Goal: Information Seeking & Learning: Learn about a topic

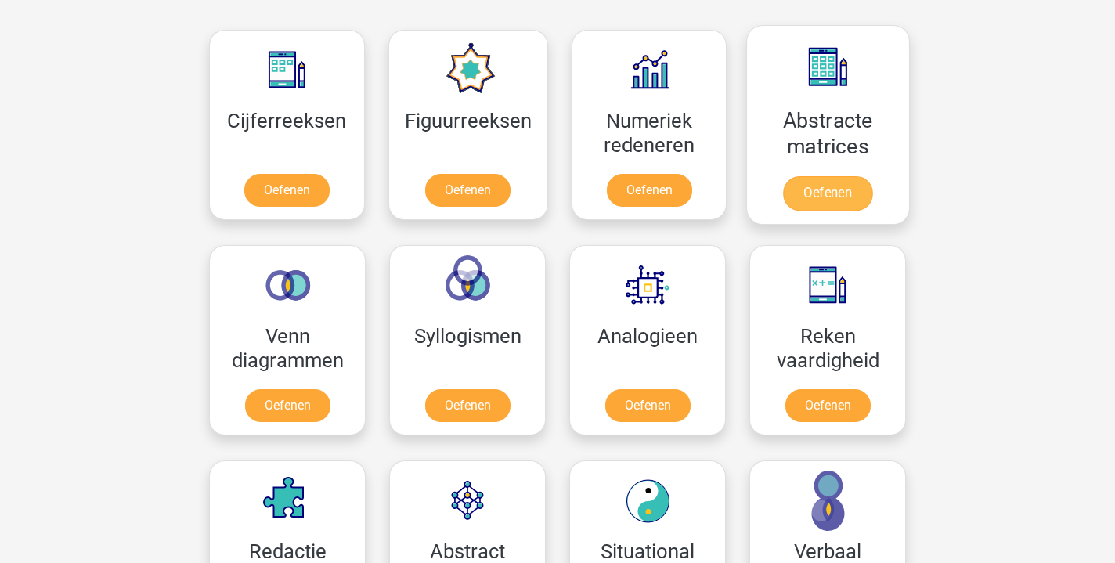
scroll to position [1039, 0]
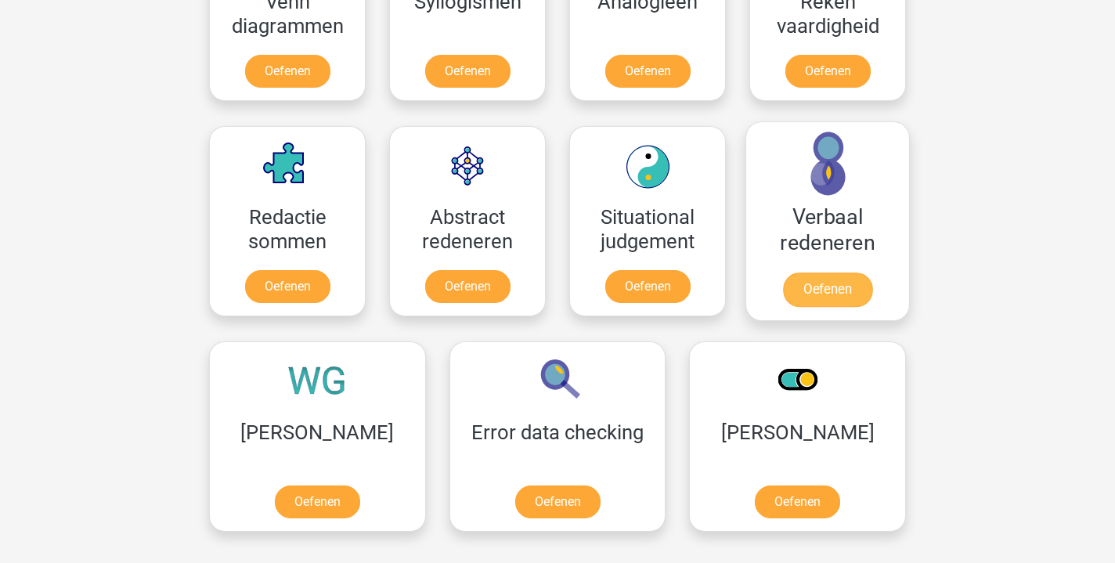
click at [838, 272] on link "Oefenen" at bounding box center [827, 289] width 89 height 34
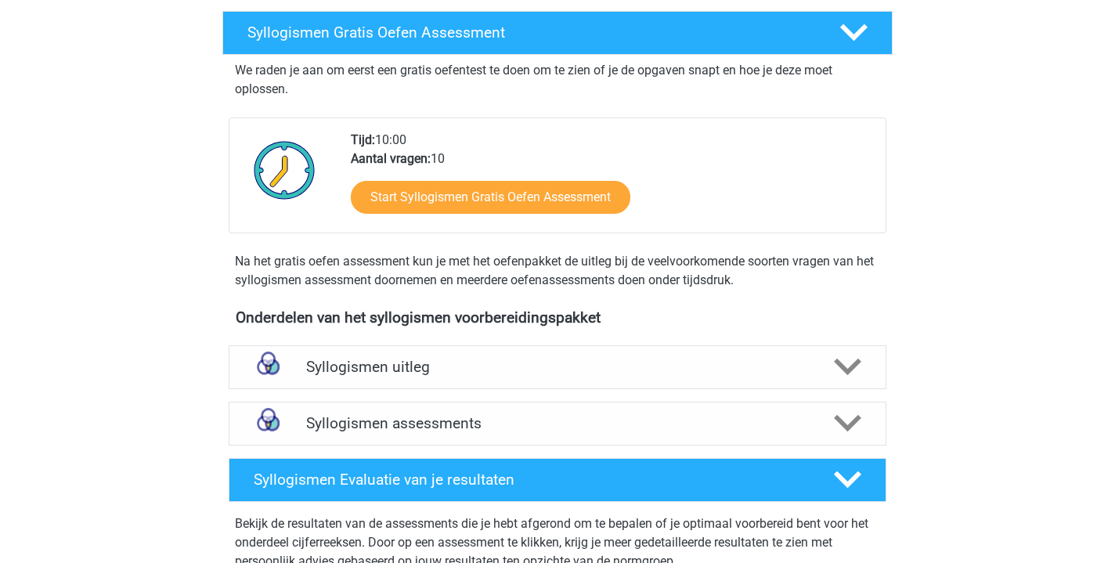
scroll to position [263, 0]
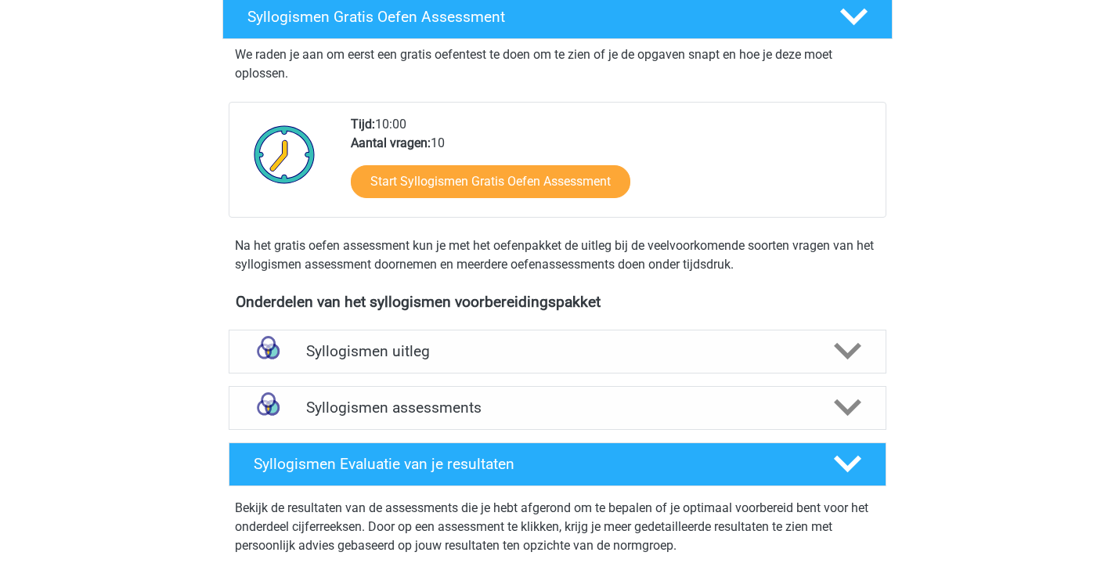
click at [569, 430] on div "Syllogismen assessments We raden aan om minimaal 3 oefensets te doen met tijdsd…" at bounding box center [557, 408] width 719 height 56
click at [564, 413] on h4 "Syllogismen assessments" at bounding box center [557, 407] width 503 height 18
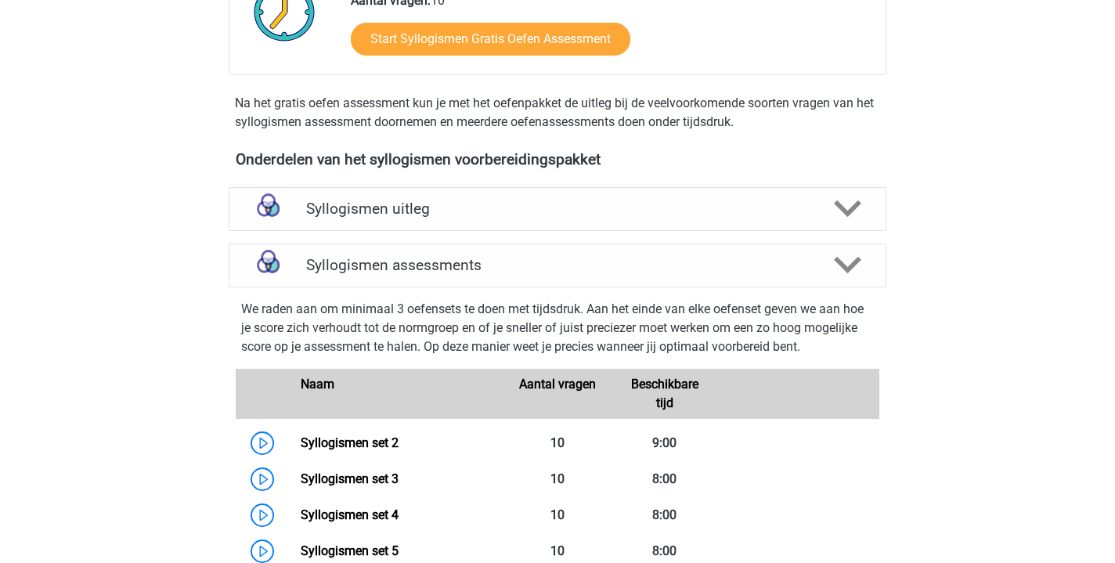
scroll to position [685, 0]
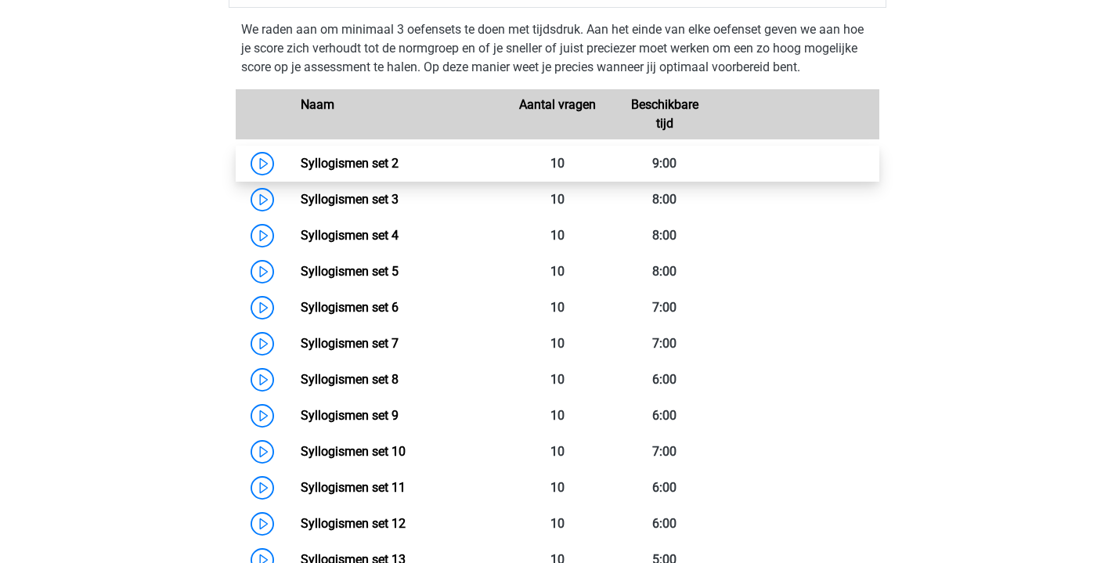
click at [361, 168] on link "Syllogismen set 2" at bounding box center [350, 163] width 98 height 15
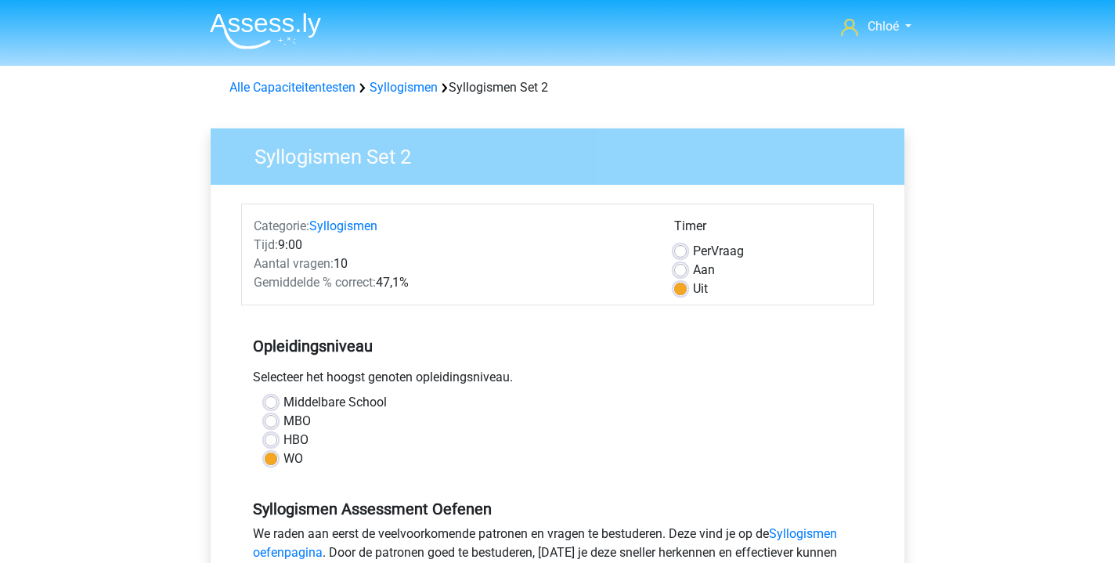
scroll to position [283, 0]
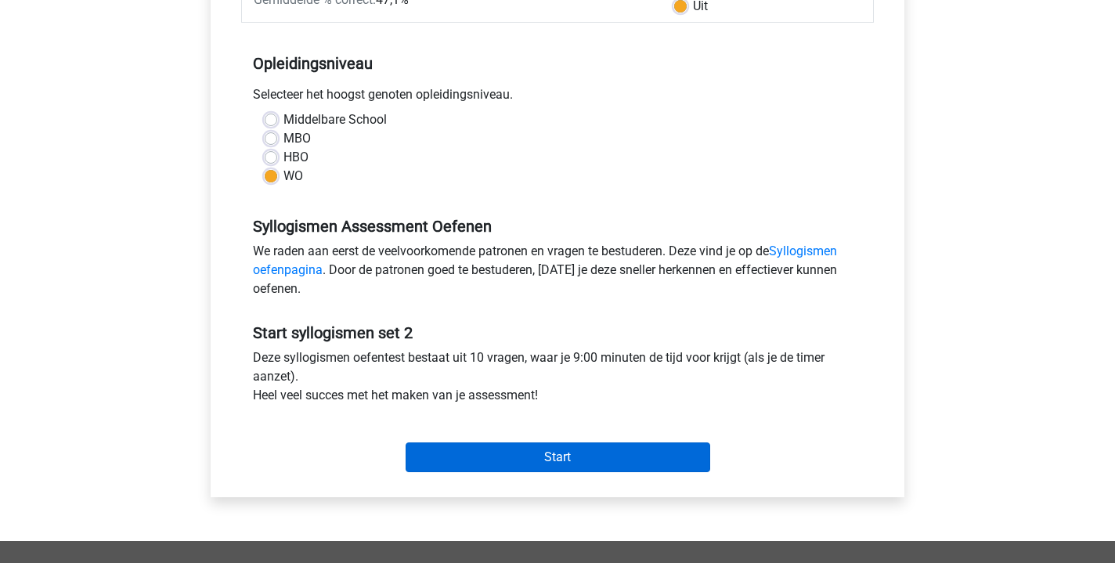
click at [498, 451] on input "Start" at bounding box center [557, 457] width 305 height 30
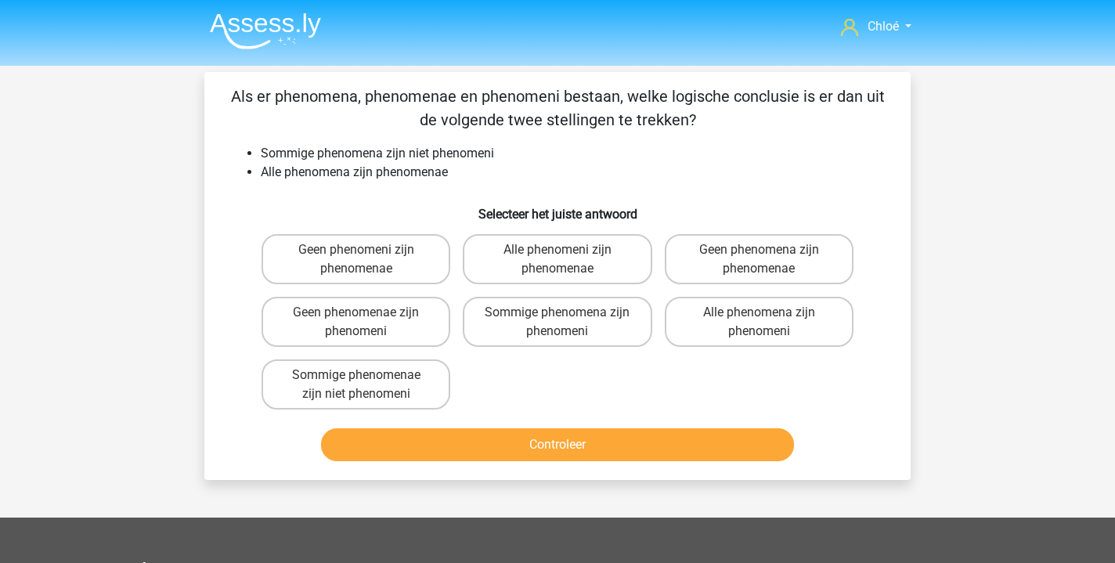
click at [273, 17] on img at bounding box center [265, 31] width 111 height 37
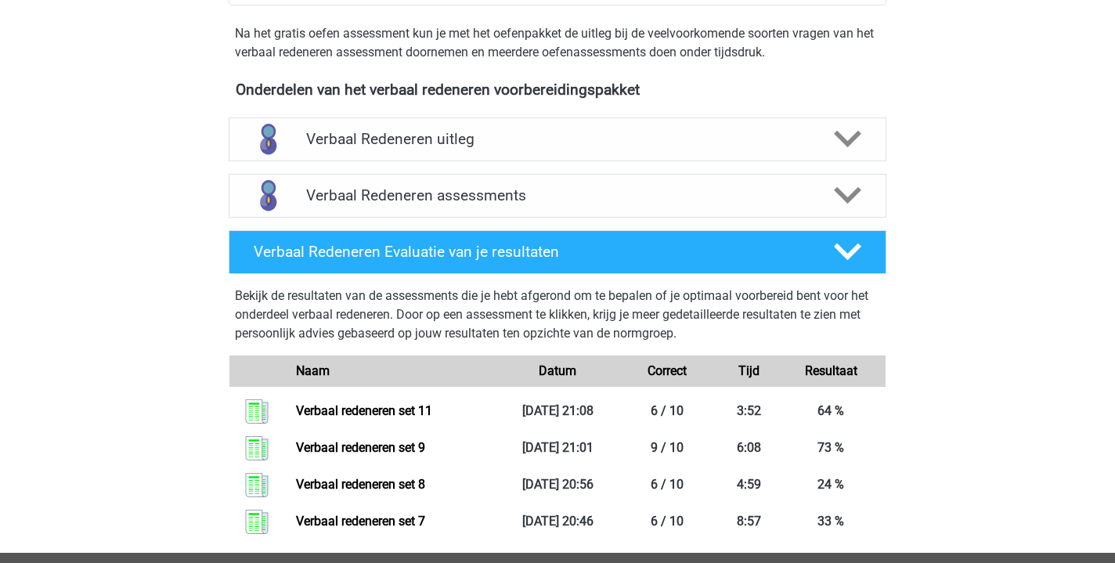
scroll to position [449, 0]
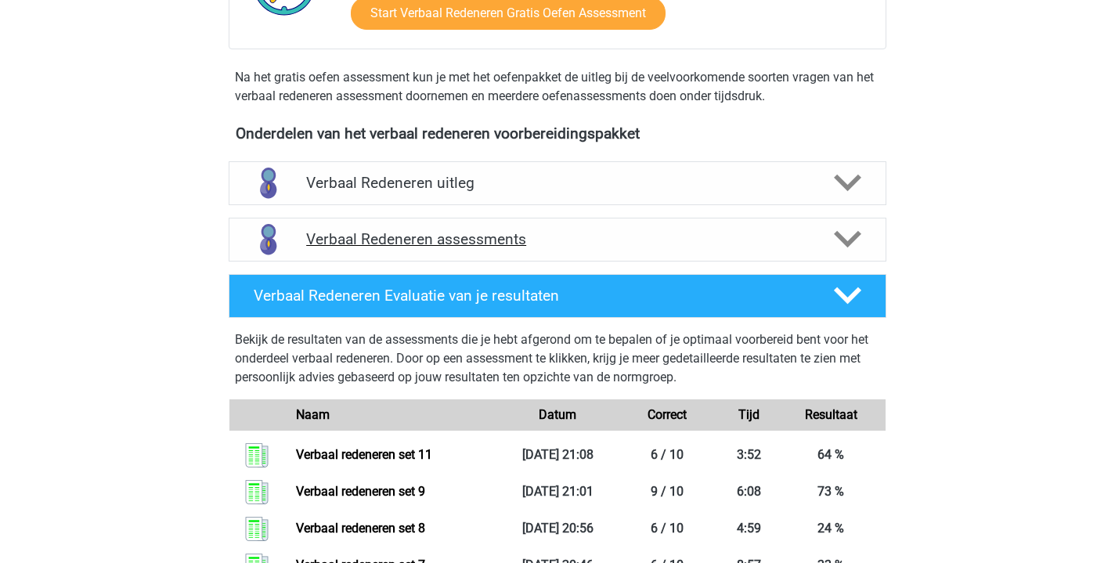
click at [564, 241] on h4 "Verbaal Redeneren assessments" at bounding box center [557, 239] width 503 height 18
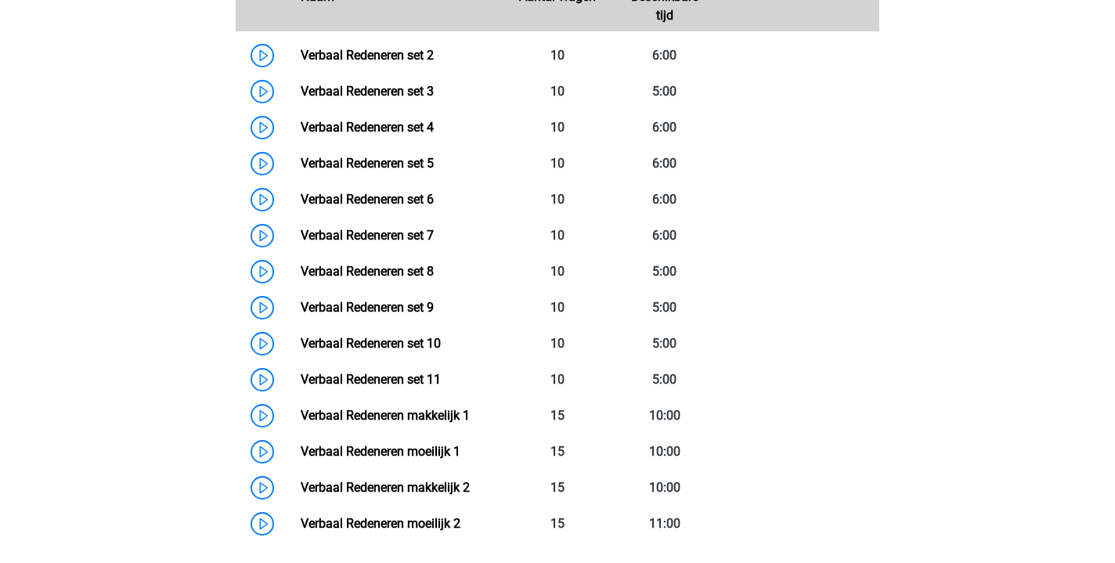
scroll to position [819, 0]
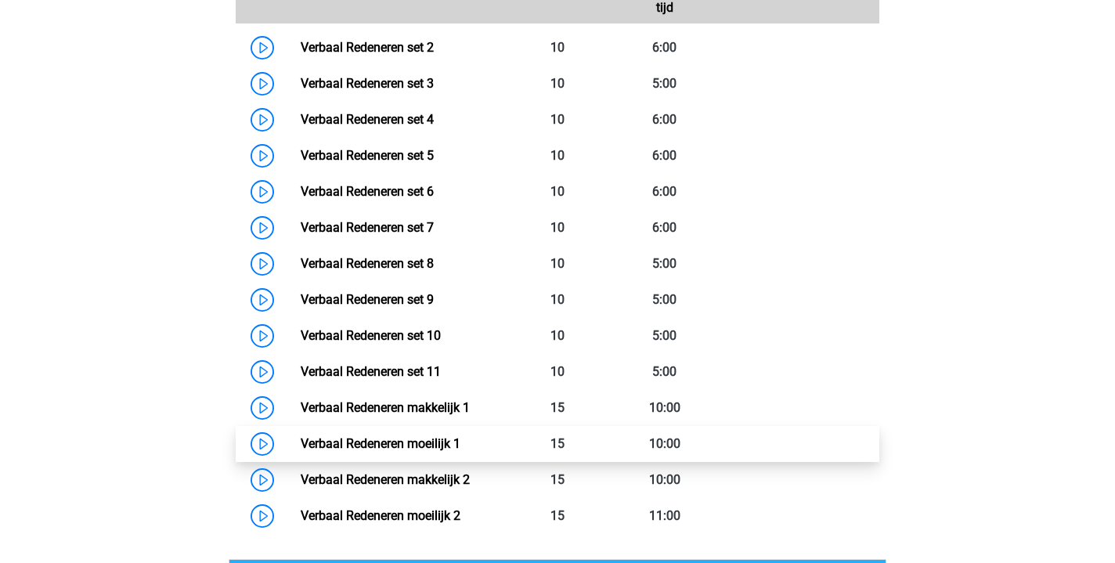
click at [375, 445] on link "Verbaal Redeneren moeilijk 1" at bounding box center [381, 443] width 160 height 15
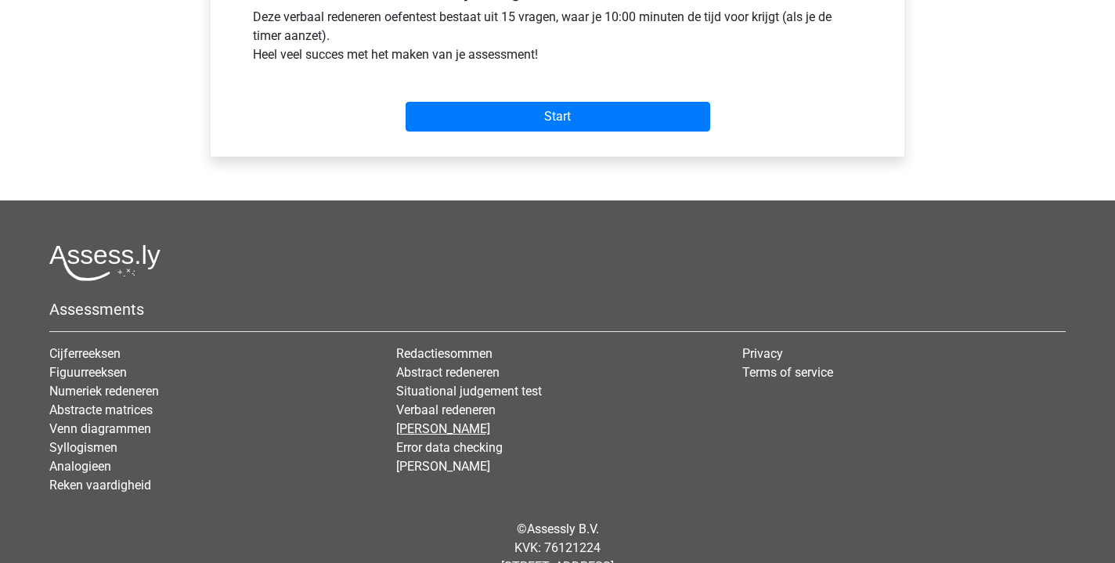
scroll to position [646, 0]
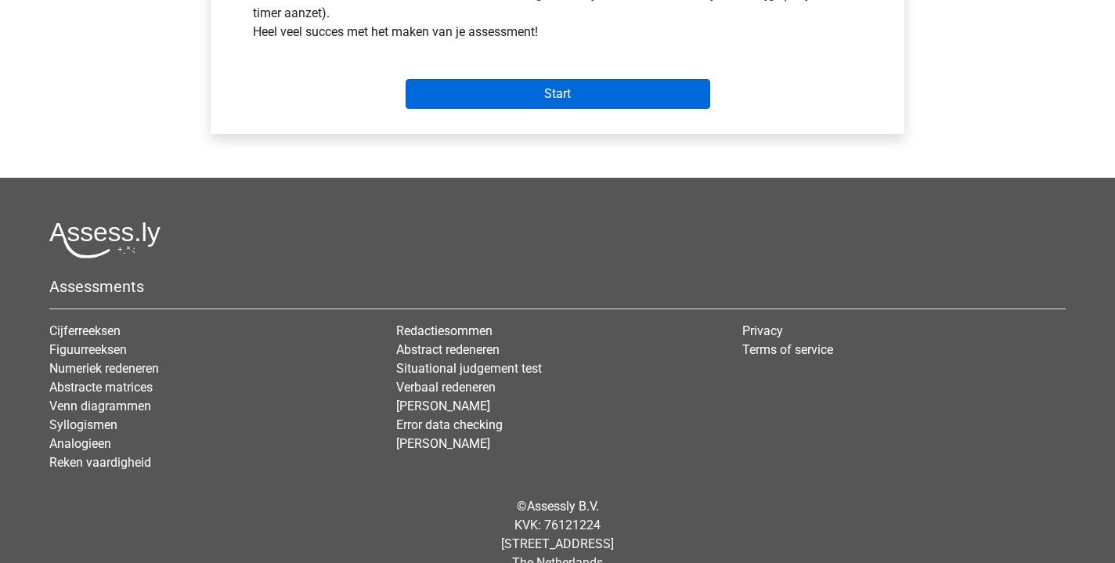
click at [640, 86] on input "Start" at bounding box center [557, 94] width 305 height 30
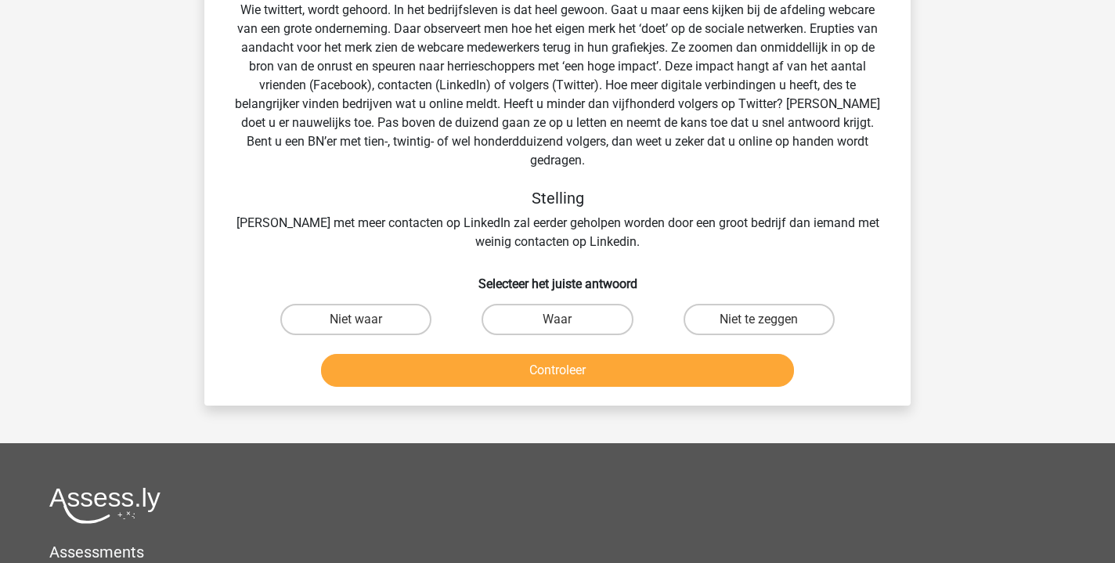
scroll to position [131, 0]
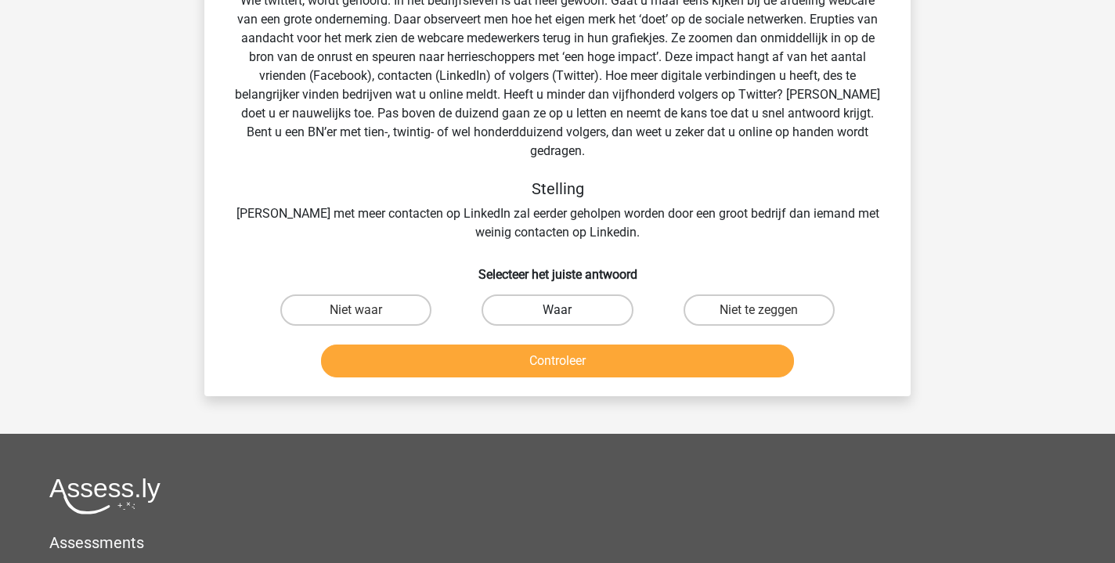
click at [558, 294] on label "Waar" at bounding box center [556, 309] width 151 height 31
click at [558, 310] on input "Waar" at bounding box center [562, 315] width 10 height 10
radio input "true"
click at [569, 348] on button "Controleer" at bounding box center [558, 360] width 474 height 33
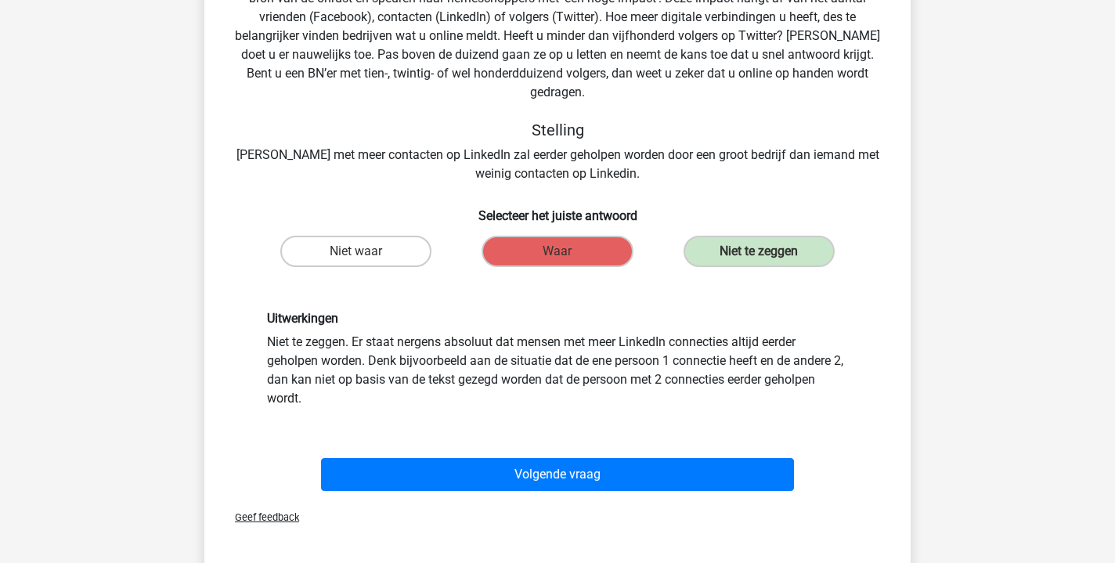
scroll to position [189, 0]
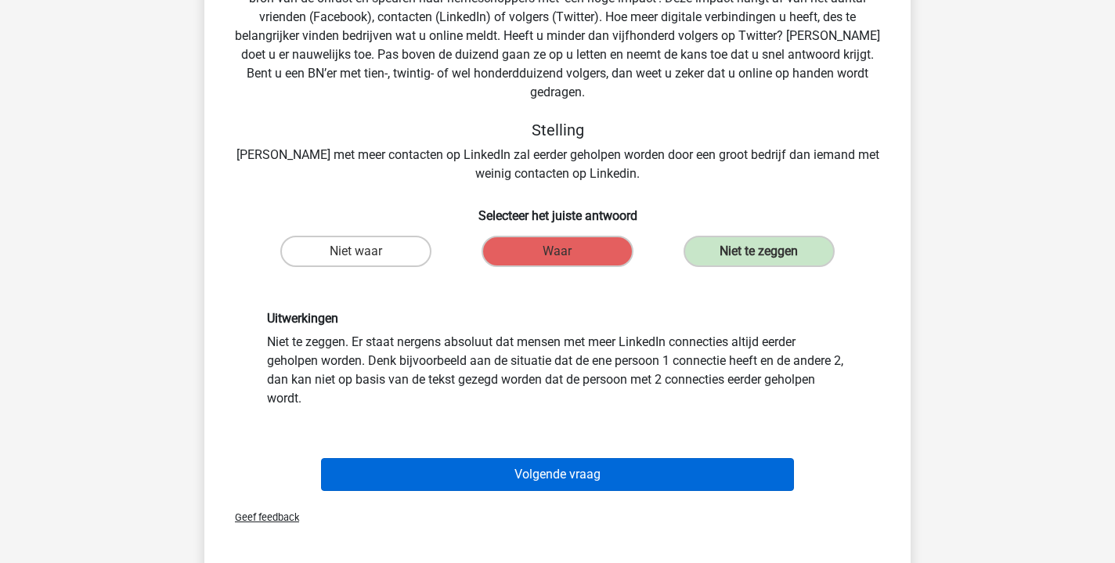
click at [599, 458] on button "Volgende vraag" at bounding box center [558, 474] width 474 height 33
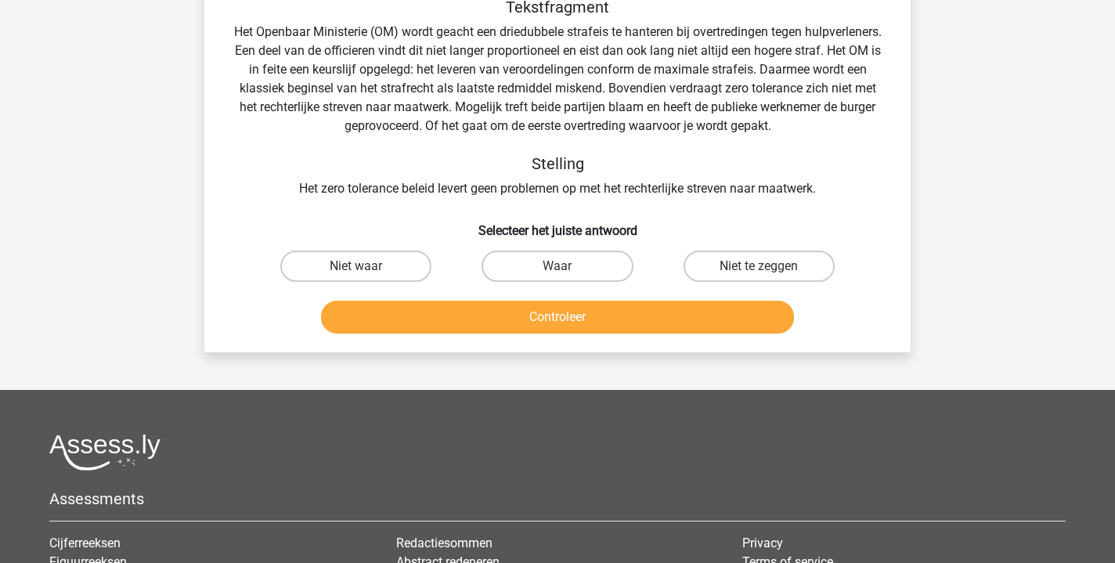
scroll to position [67, 0]
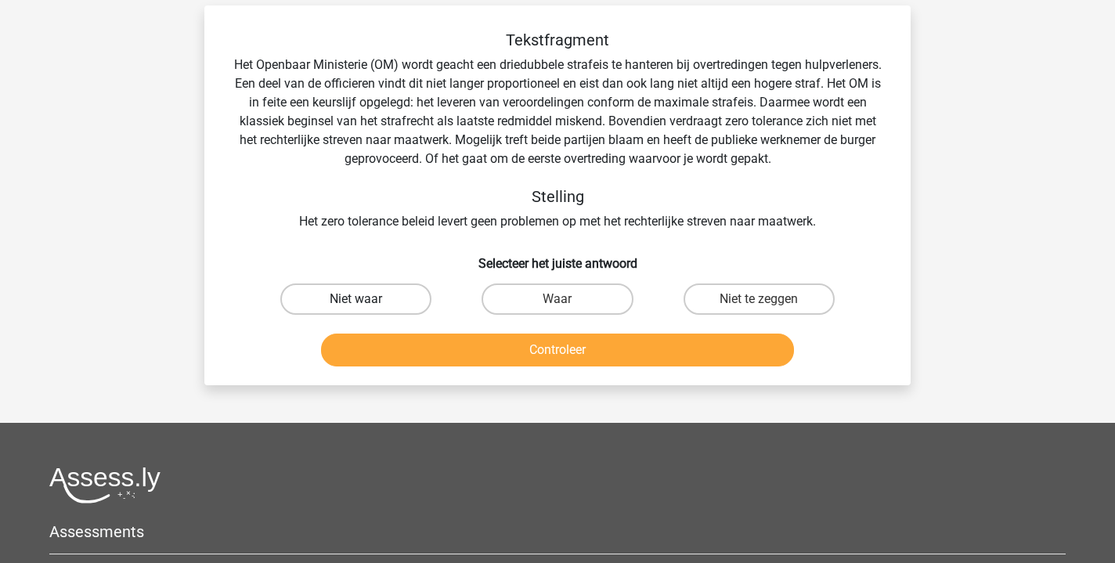
click at [387, 306] on label "Niet waar" at bounding box center [355, 298] width 151 height 31
click at [366, 306] on input "Niet waar" at bounding box center [361, 304] width 10 height 10
radio input "true"
click at [420, 336] on button "Controleer" at bounding box center [558, 349] width 474 height 33
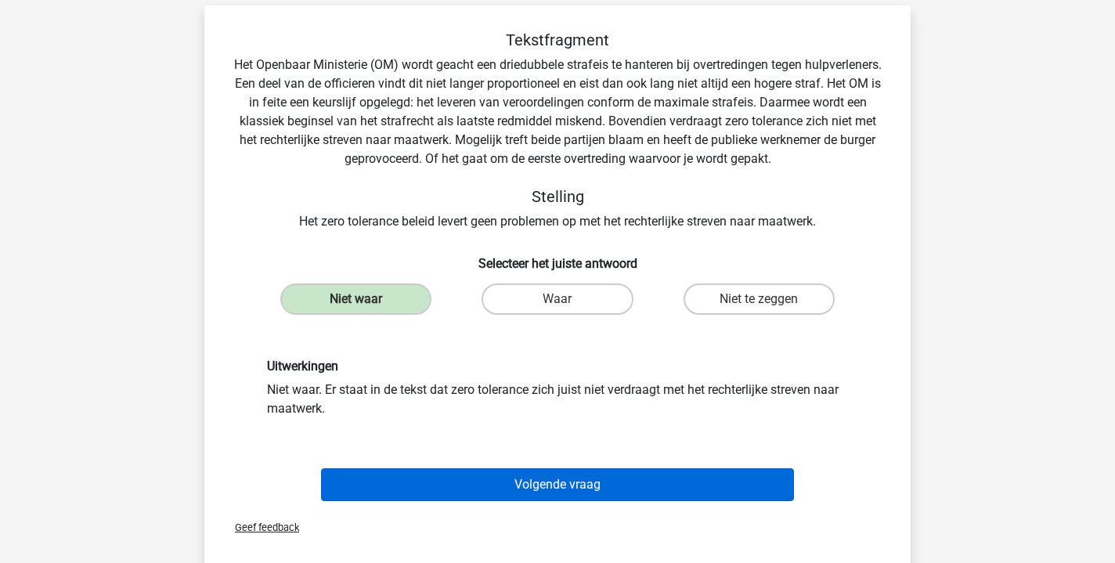
click at [510, 476] on button "Volgende vraag" at bounding box center [558, 484] width 474 height 33
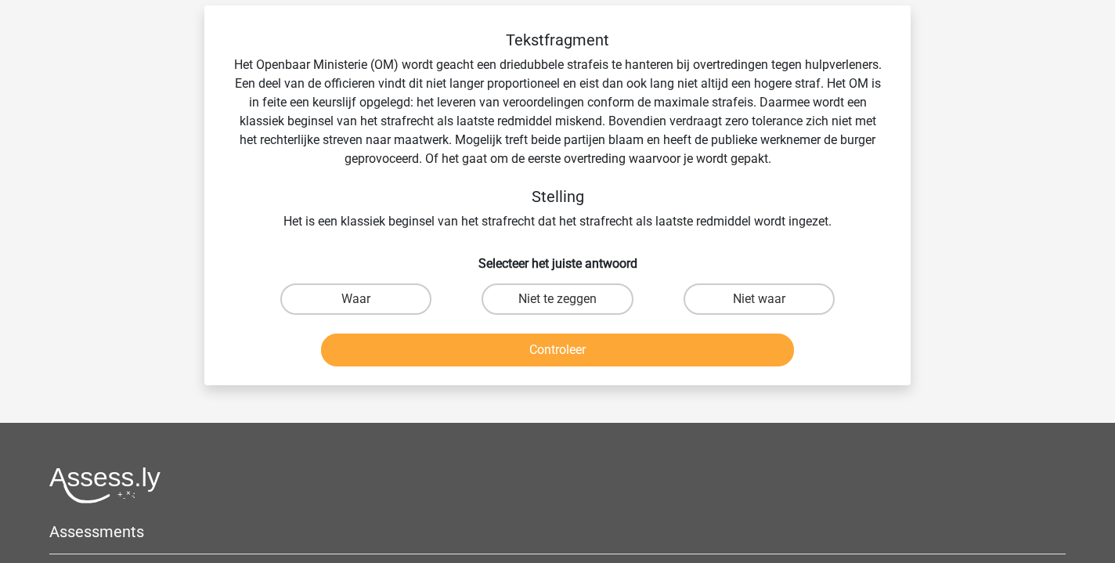
scroll to position [72, 0]
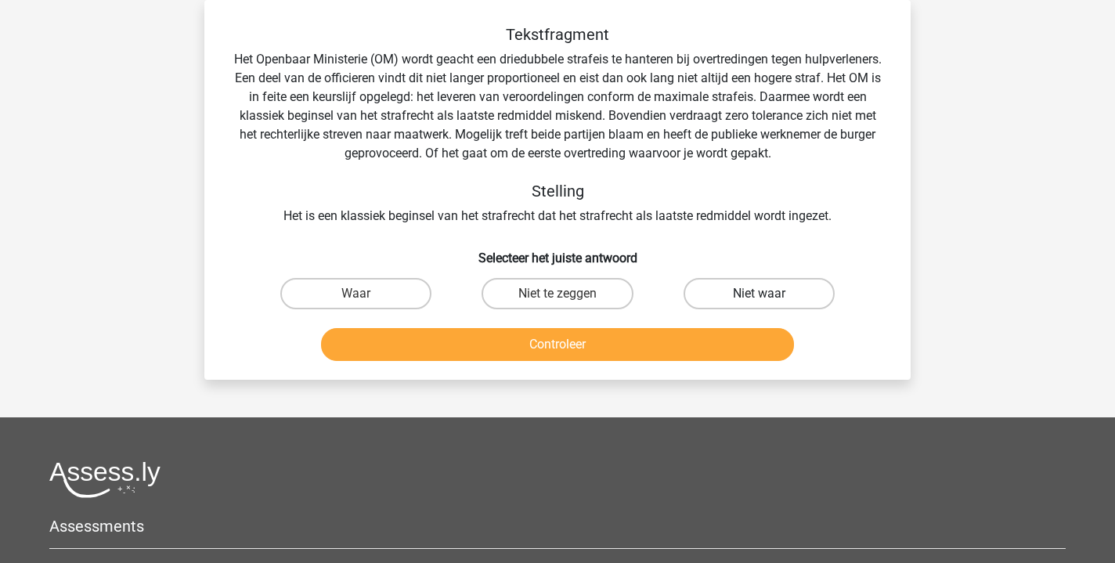
click at [709, 282] on label "Niet waar" at bounding box center [758, 293] width 151 height 31
click at [759, 294] on input "Niet waar" at bounding box center [764, 299] width 10 height 10
radio input "true"
click at [716, 348] on button "Controleer" at bounding box center [558, 344] width 474 height 33
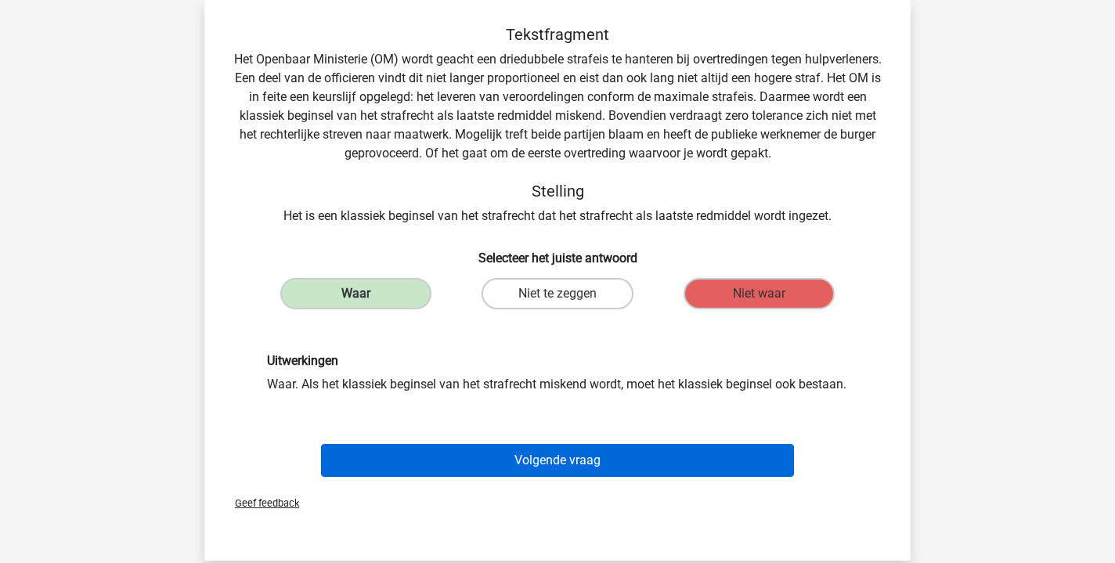
click at [743, 477] on button "Volgende vraag" at bounding box center [558, 460] width 474 height 33
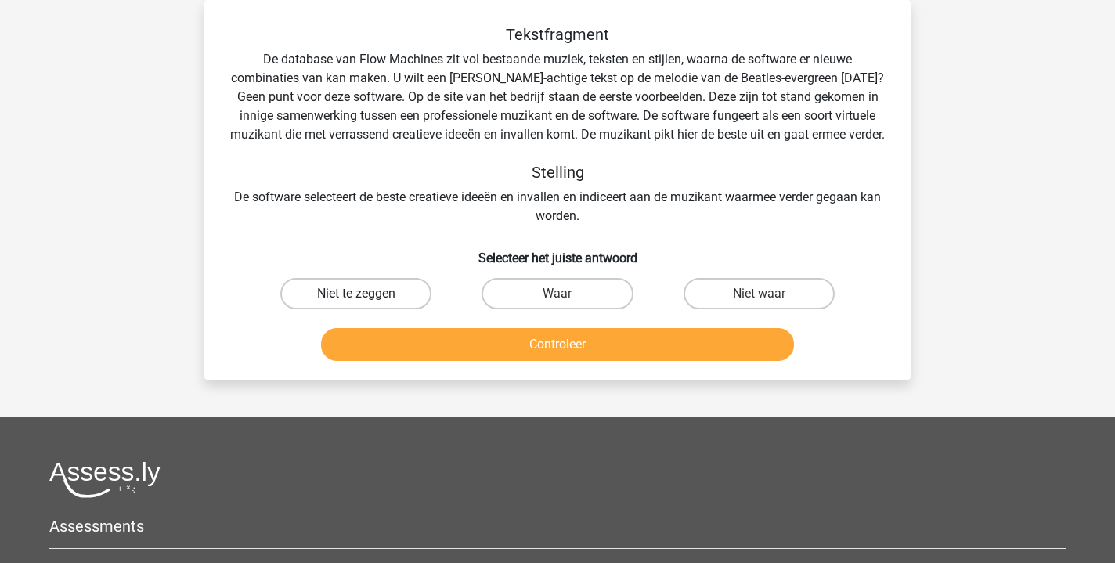
click at [424, 309] on label "Niet te zeggen" at bounding box center [355, 293] width 151 height 31
click at [366, 304] on input "Niet te zeggen" at bounding box center [361, 299] width 10 height 10
radio input "true"
click at [467, 361] on button "Controleer" at bounding box center [558, 344] width 474 height 33
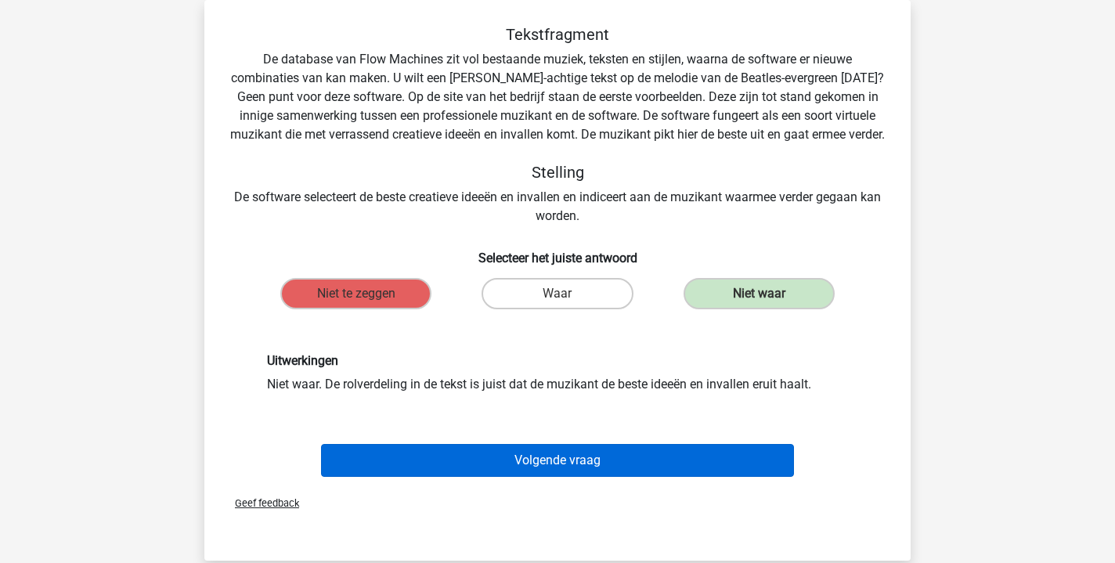
click at [562, 477] on button "Volgende vraag" at bounding box center [558, 460] width 474 height 33
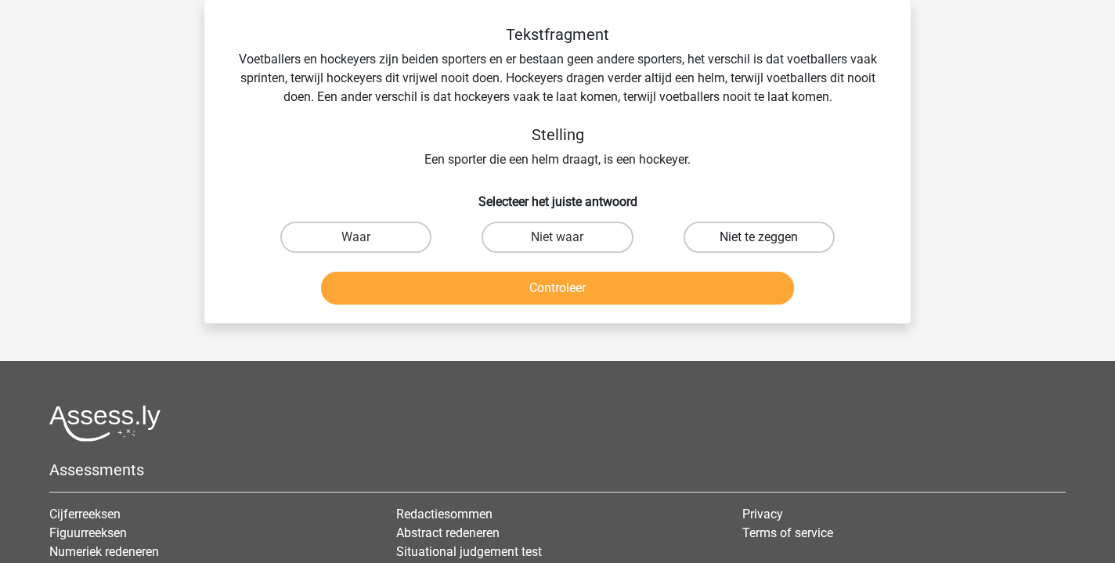
click at [773, 225] on label "Niet te zeggen" at bounding box center [758, 237] width 151 height 31
click at [769, 237] on input "Niet te zeggen" at bounding box center [764, 242] width 10 height 10
radio input "true"
click at [699, 295] on button "Controleer" at bounding box center [558, 288] width 474 height 33
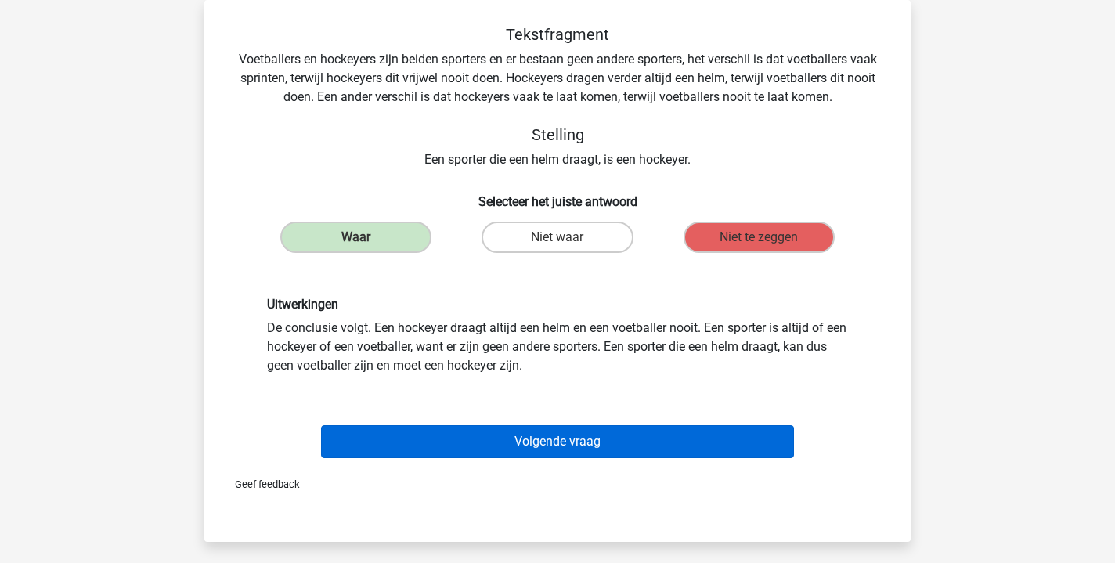
click at [716, 440] on button "Volgende vraag" at bounding box center [558, 441] width 474 height 33
